Goal: Task Accomplishment & Management: Use online tool/utility

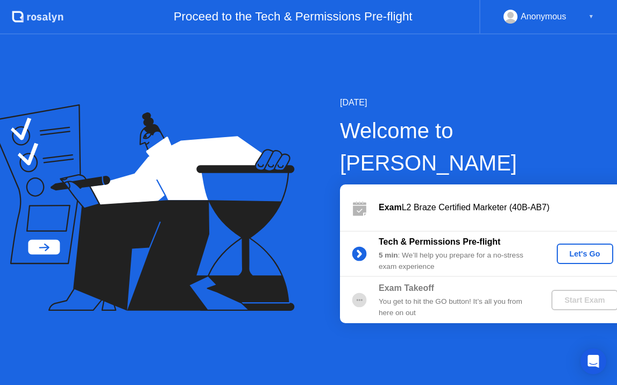
click at [563, 250] on div "Let's Go" at bounding box center [585, 254] width 48 height 9
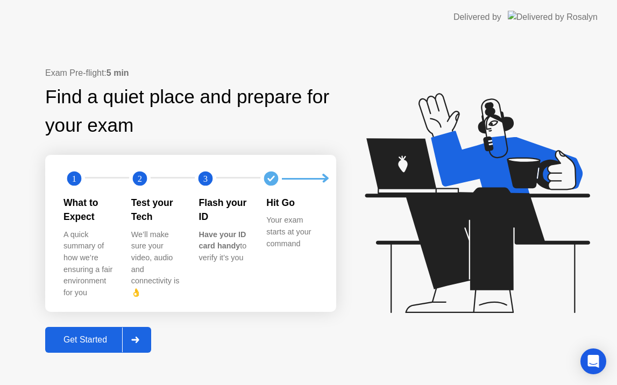
click at [88, 335] on div "Get Started" at bounding box center [85, 340] width 74 height 10
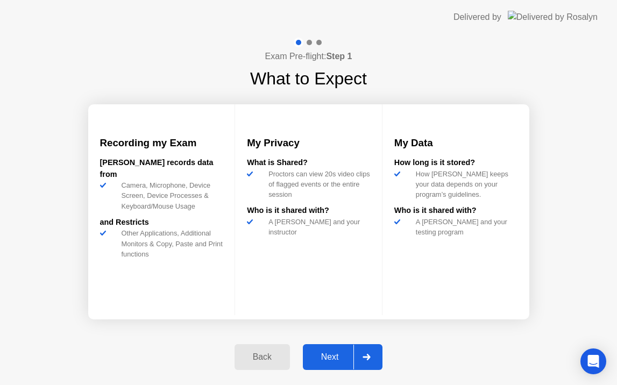
click at [322, 348] on button "Next" at bounding box center [343, 357] width 80 height 26
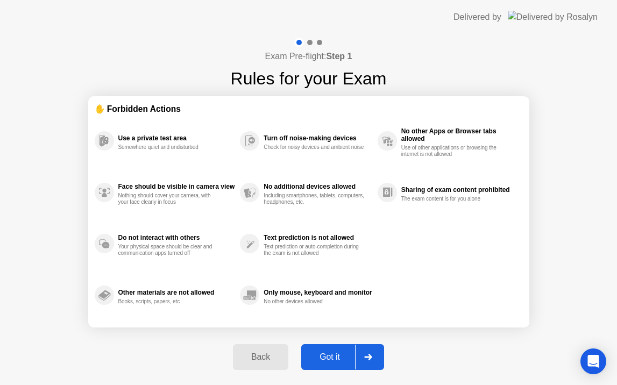
click at [333, 356] on div "Got it" at bounding box center [330, 357] width 51 height 10
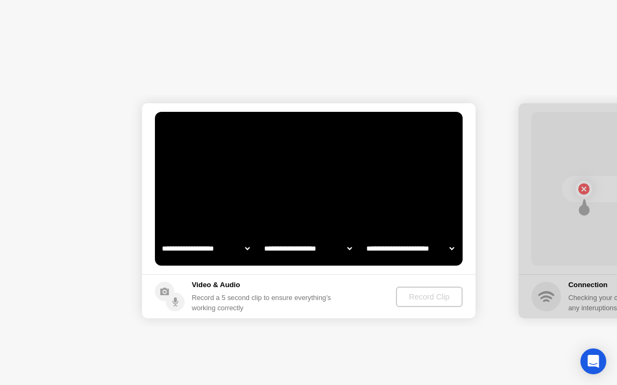
select select "**********"
select select "*******"
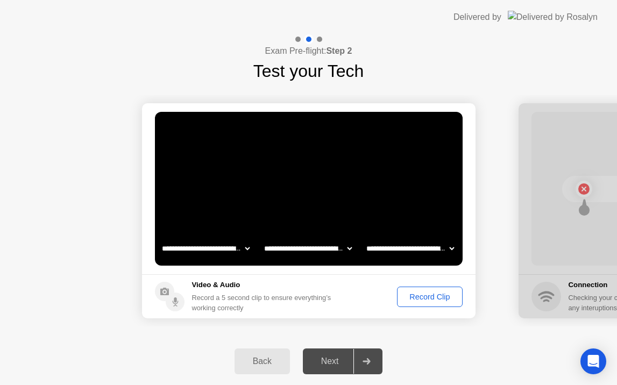
click at [423, 303] on button "Record Clip" at bounding box center [429, 297] width 65 height 20
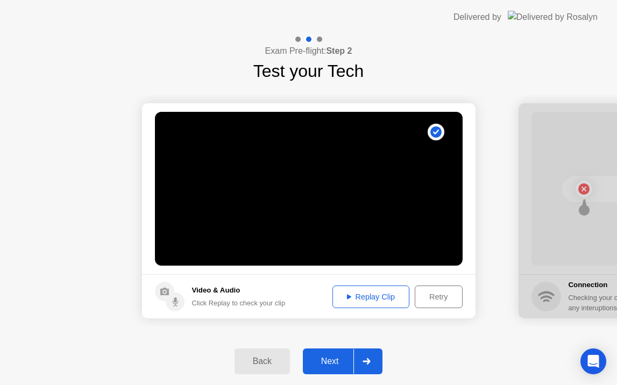
click at [357, 295] on div "Replay Clip" at bounding box center [371, 297] width 70 height 9
click at [324, 357] on div "Next" at bounding box center [330, 362] width 48 height 10
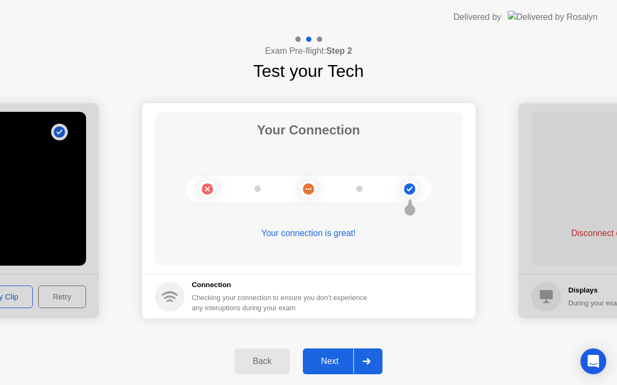
click at [324, 357] on div "Next" at bounding box center [330, 362] width 48 height 10
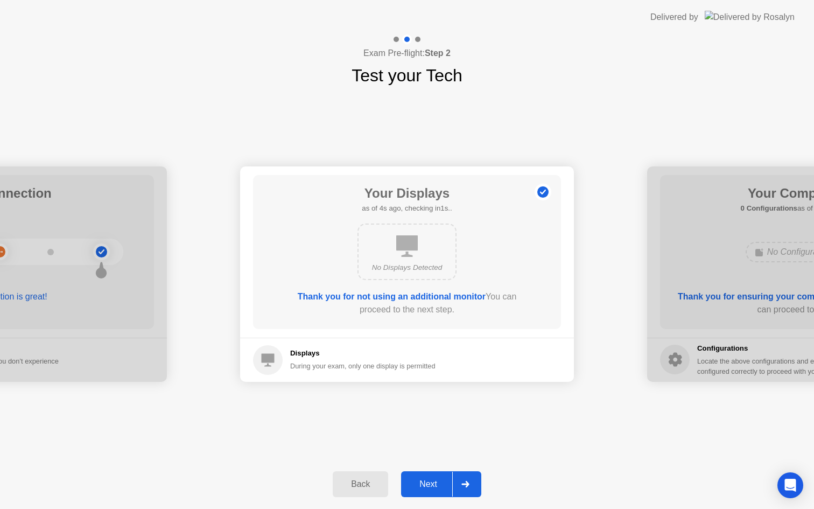
click at [412, 385] on div "Next" at bounding box center [428, 484] width 48 height 10
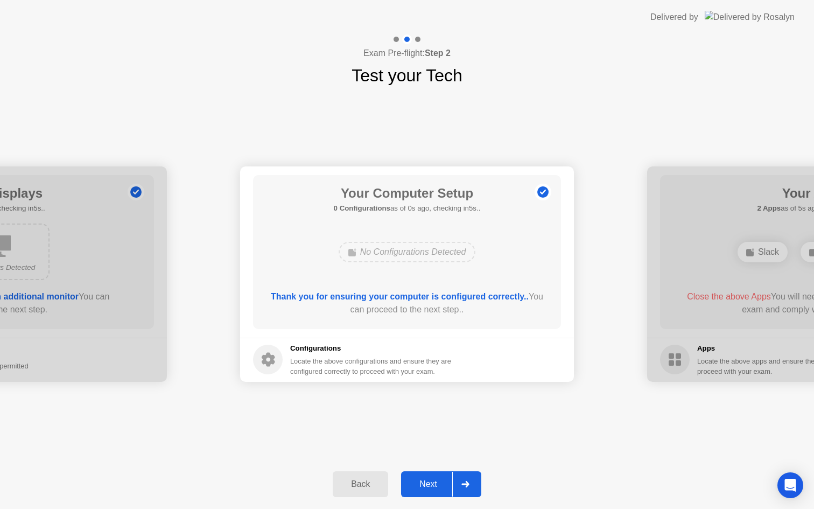
click at [427, 385] on div "Next" at bounding box center [428, 484] width 48 height 10
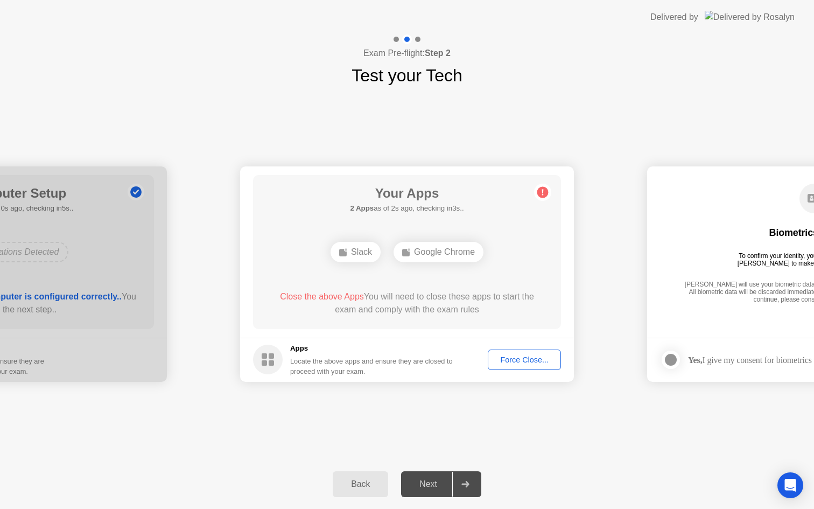
click at [513, 362] on div "Force Close..." at bounding box center [524, 359] width 66 height 9
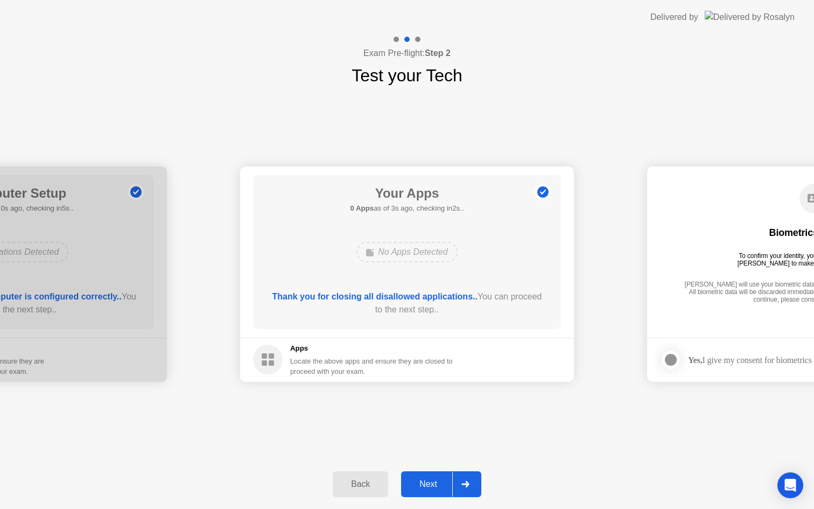
click at [428, 385] on button "Next" at bounding box center [441, 484] width 80 height 26
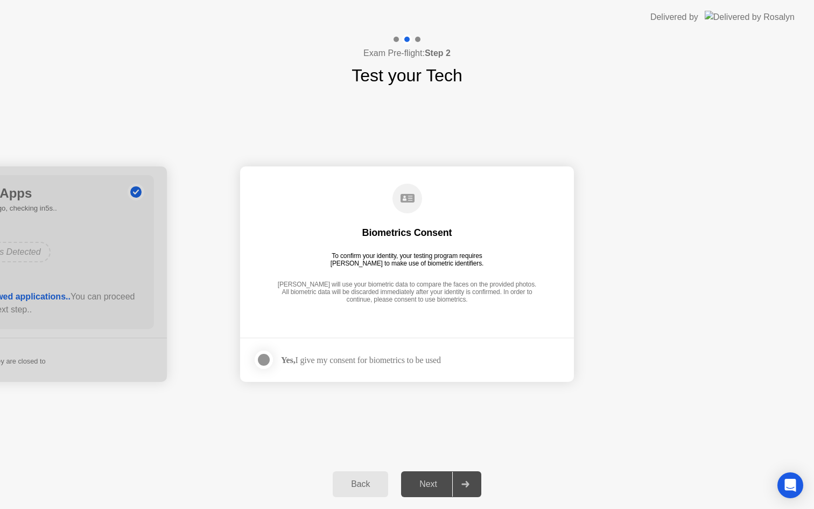
click at [267, 362] on div at bounding box center [263, 359] width 13 height 13
click at [422, 385] on div "Next" at bounding box center [428, 484] width 48 height 10
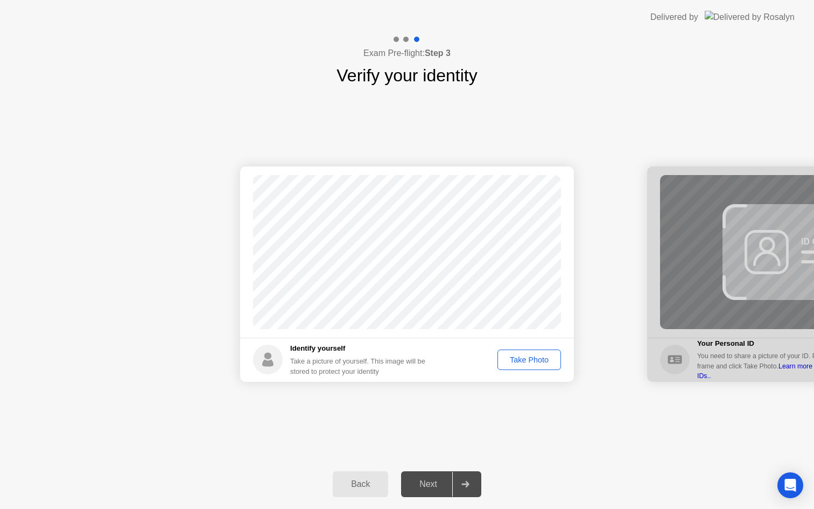
click at [550, 364] on div "Take Photo" at bounding box center [529, 359] width 56 height 9
click at [427, 385] on div "Next" at bounding box center [428, 484] width 48 height 10
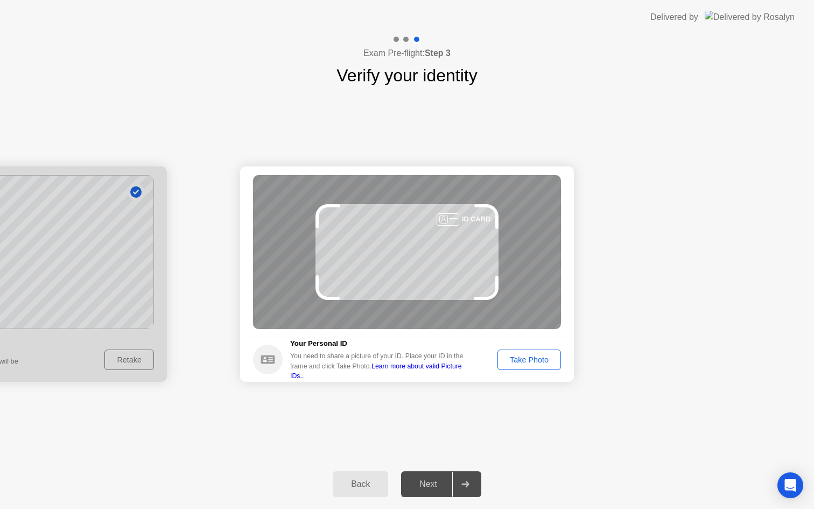
click at [529, 362] on div "Take Photo" at bounding box center [529, 359] width 56 height 9
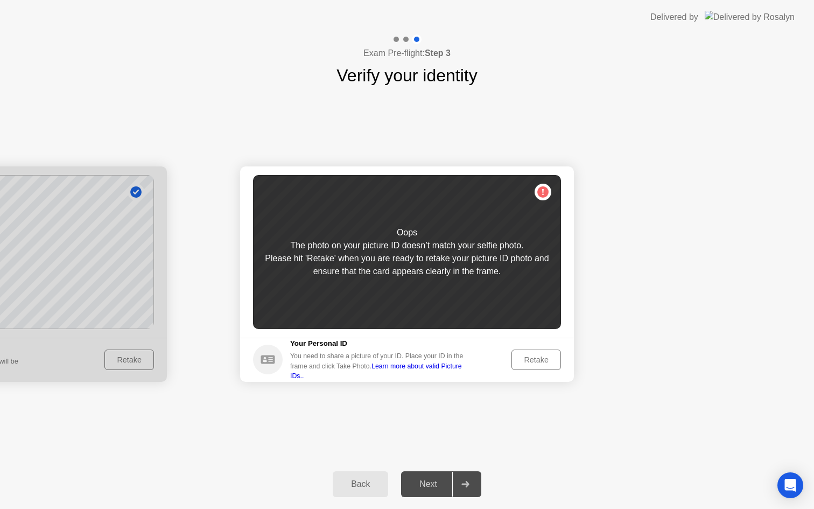
click at [152, 357] on div at bounding box center [0, 273] width 334 height 215
click at [143, 359] on div at bounding box center [0, 273] width 334 height 215
click at [363, 385] on button "Back" at bounding box center [360, 484] width 55 height 26
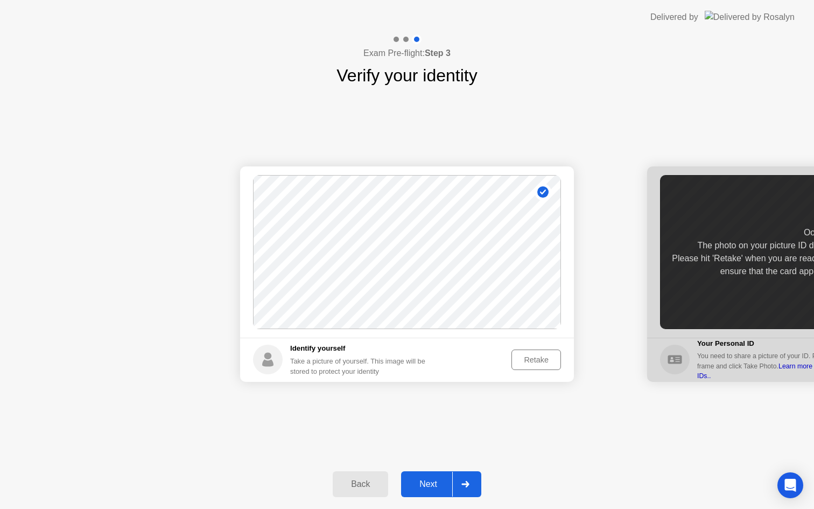
click at [535, 357] on div "Retake" at bounding box center [536, 359] width 42 height 9
click at [535, 357] on div "Take Photo" at bounding box center [529, 359] width 56 height 9
click at [434, 385] on div "Next" at bounding box center [428, 484] width 48 height 10
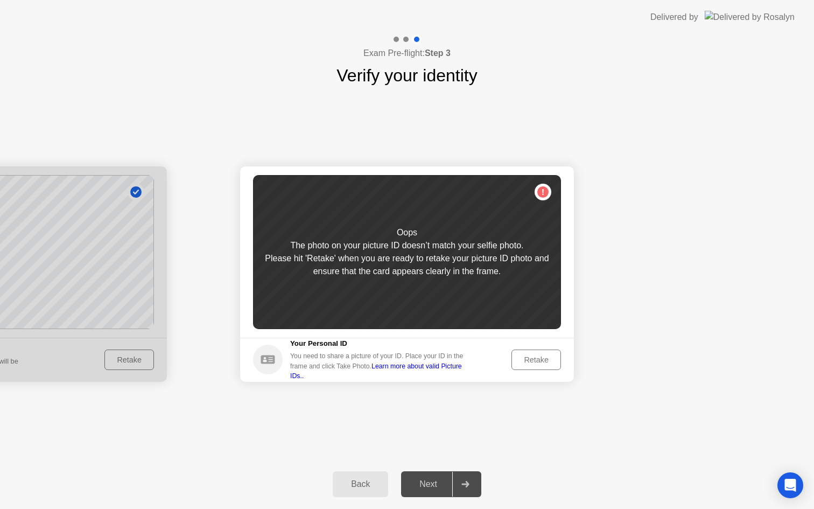
click at [528, 360] on div "Retake" at bounding box center [536, 359] width 42 height 9
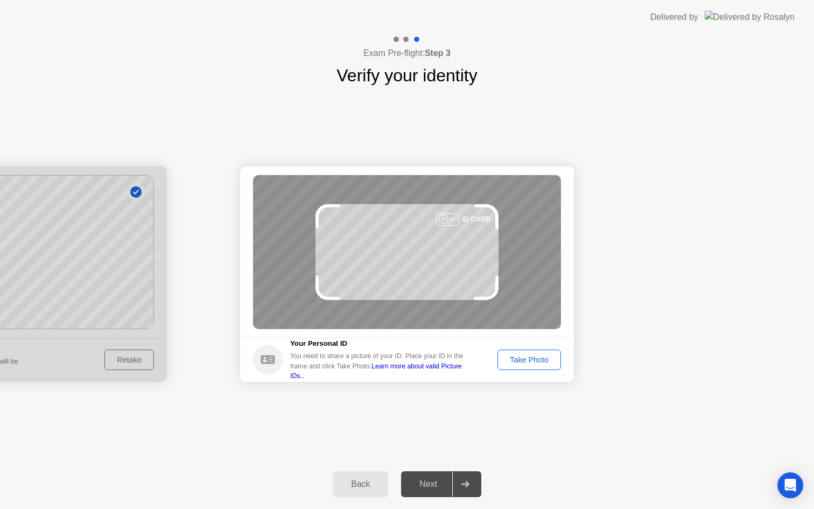
click at [538, 364] on div "Take Photo" at bounding box center [529, 359] width 56 height 9
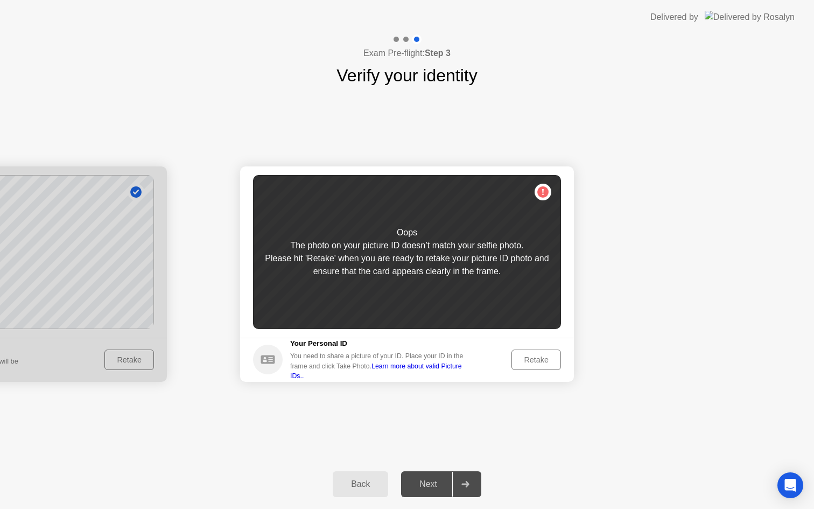
click at [533, 361] on div "Retake" at bounding box center [536, 359] width 42 height 9
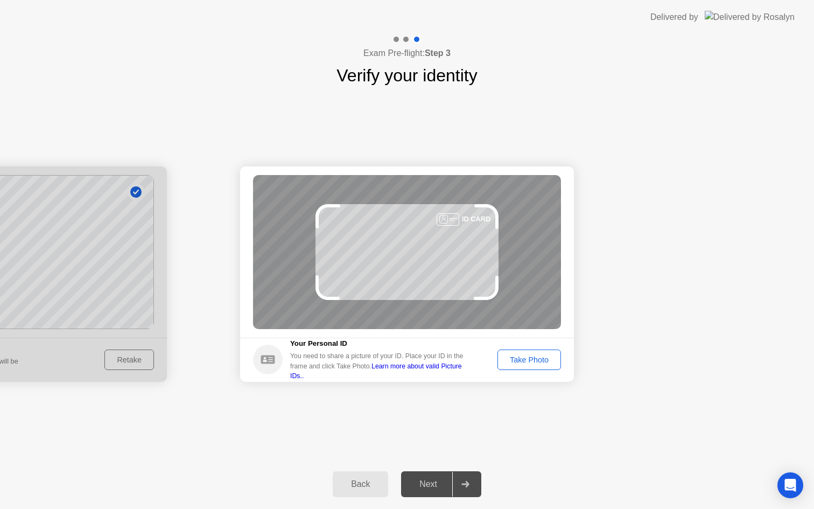
click at [533, 361] on div "Take Photo" at bounding box center [529, 359] width 56 height 9
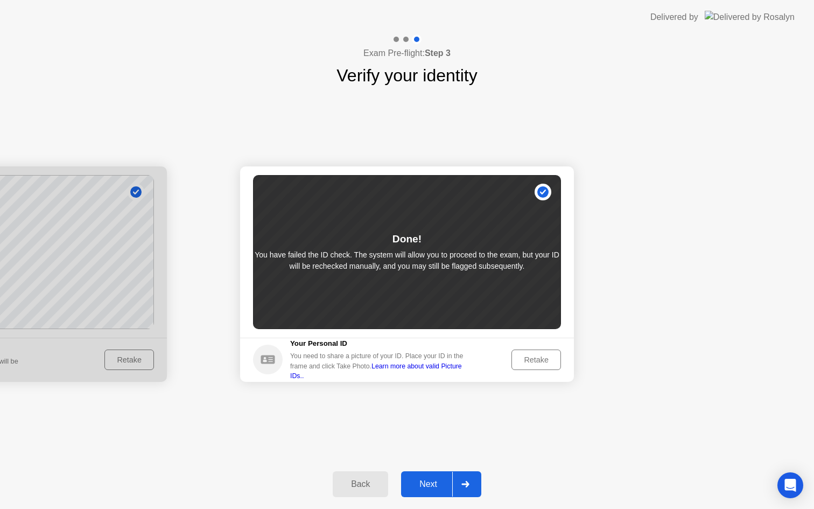
click at [434, 385] on div "Back Next" at bounding box center [407, 484] width 814 height 50
click at [432, 385] on div "Next" at bounding box center [428, 484] width 48 height 10
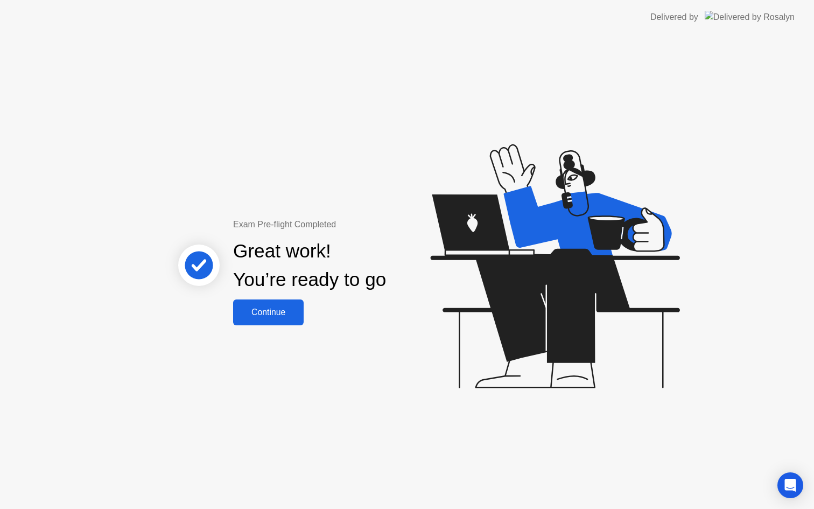
click at [295, 330] on div "Exam Pre-flight Completed Great work! You’re ready to go Continue" at bounding box center [407, 271] width 814 height 474
click at [286, 319] on button "Continue" at bounding box center [268, 312] width 70 height 26
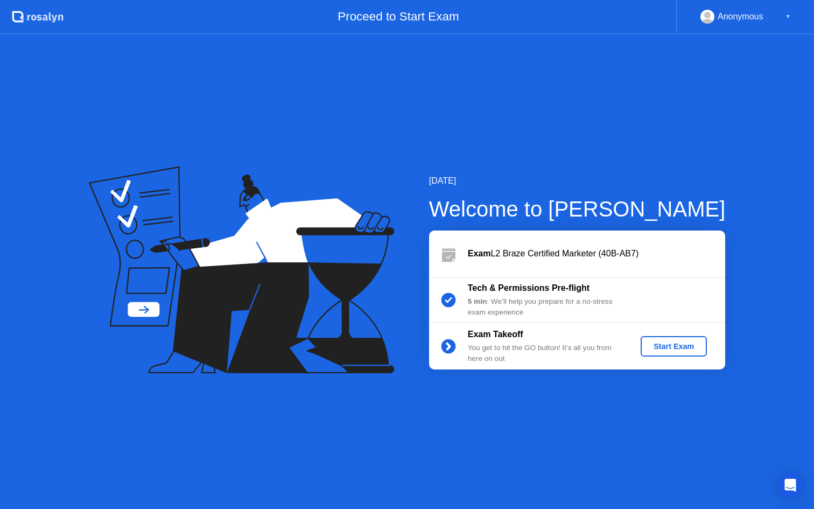
click at [617, 347] on div "Start Exam" at bounding box center [674, 346] width 58 height 9
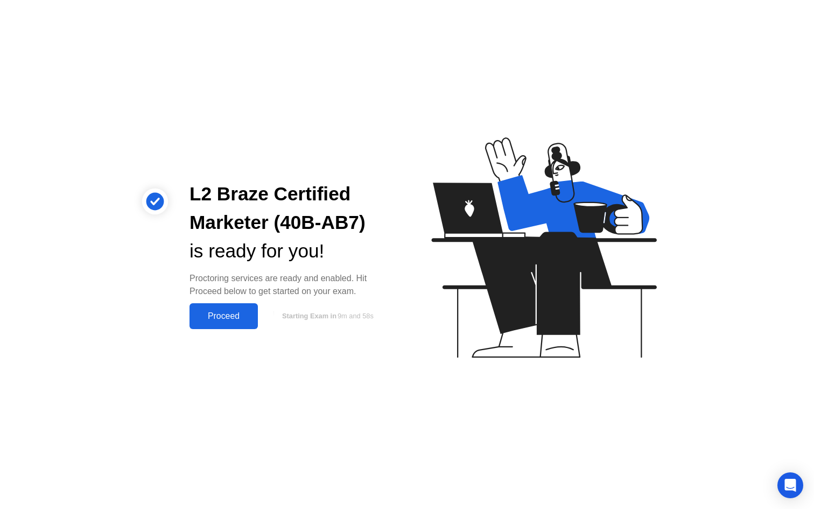
click at [225, 325] on button "Proceed" at bounding box center [223, 316] width 68 height 26
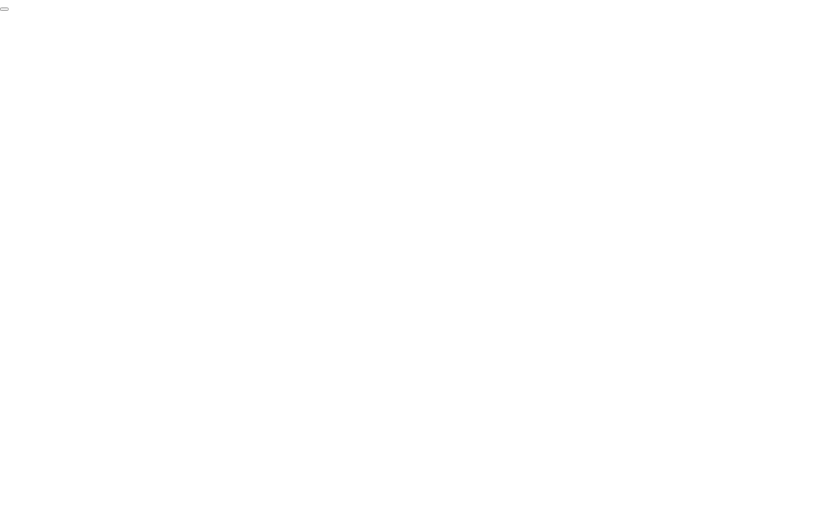
click div "End Proctoring Session"
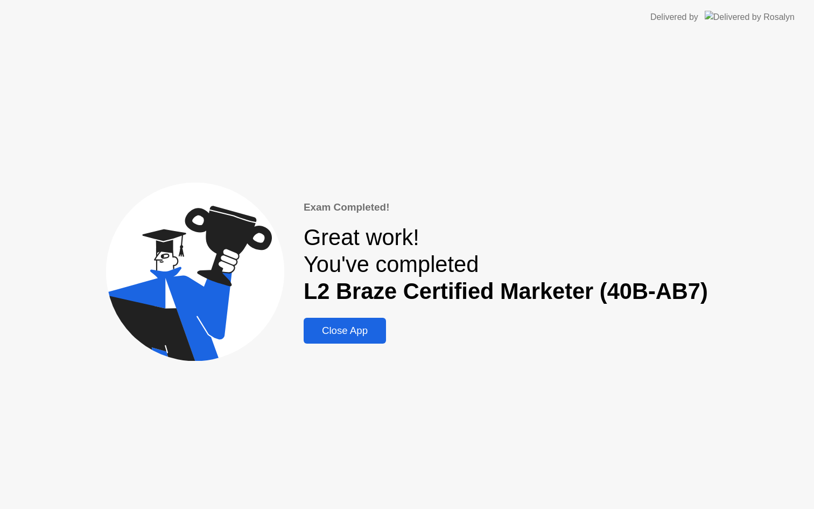
click at [359, 334] on div "Close App" at bounding box center [345, 330] width 76 height 12
